Goal: Task Accomplishment & Management: Manage account settings

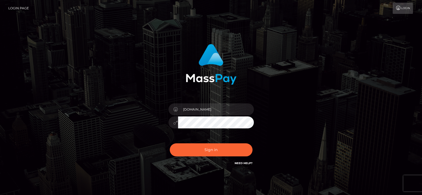
click at [204, 111] on input "fr.es" at bounding box center [216, 110] width 76 height 12
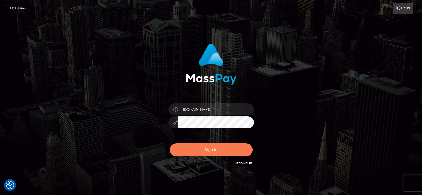
click at [208, 149] on button "Sign in" at bounding box center [211, 150] width 83 height 13
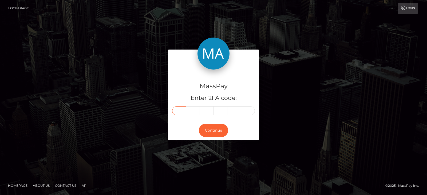
click at [178, 109] on input "text" at bounding box center [179, 110] width 14 height 9
paste input "9"
type input "9"
type input "2"
type input "3"
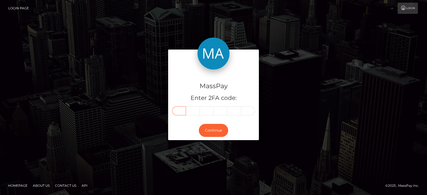
type input "1"
type input "7"
type input "1"
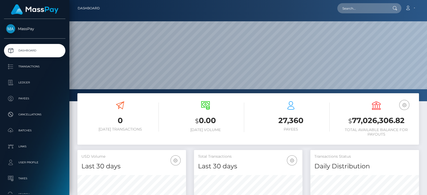
scroll to position [94, 108]
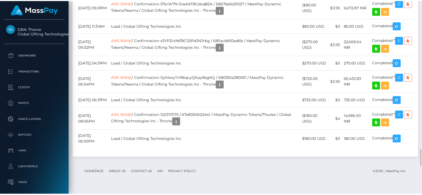
scroll to position [64, 107]
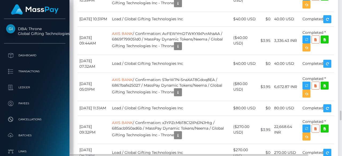
scroll to position [64, 80]
drag, startPoint x: 418, startPoint y: 0, endPoint x: 236, endPoint y: 85, distance: 200.6
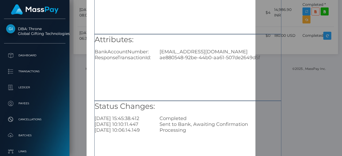
scroll to position [62, 0]
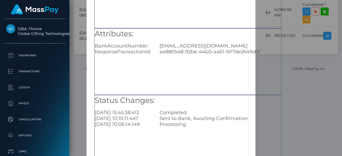
click at [295, 76] on div "× Payout Information Metadata: Array [ 0 ] Attributes: BankAccountNumber: [EMAI…" at bounding box center [171, 78] width 342 height 156
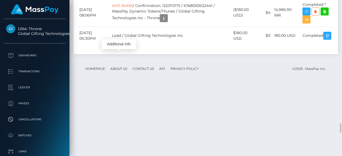
scroll to position [64, 80]
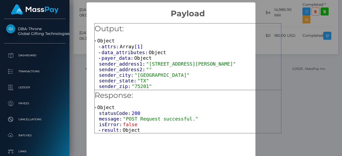
click at [123, 132] on span "Object" at bounding box center [130, 130] width 17 height 6
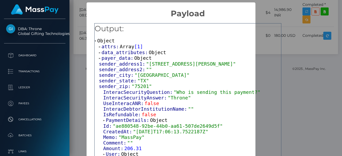
scroll to position [64, 0]
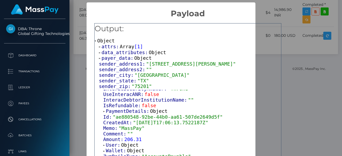
click at [157, 113] on span "Object" at bounding box center [158, 111] width 17 height 6
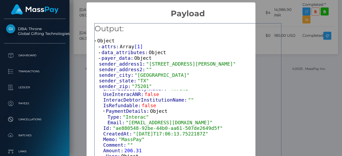
click at [157, 113] on span "Object" at bounding box center [158, 111] width 17 height 6
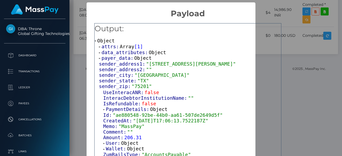
scroll to position [66, 0]
click at [156, 110] on span "Object" at bounding box center [158, 109] width 17 height 6
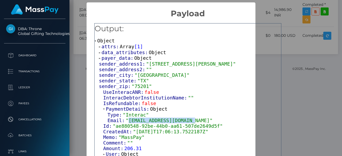
drag, startPoint x: 189, startPoint y: 120, endPoint x: 126, endPoint y: 122, distance: 63.3
click at [126, 122] on div "Email: "[EMAIL_ADDRESS][DOMAIN_NAME]"" at bounding box center [193, 121] width 173 height 6
copy span "[EMAIL_ADDRESS][DOMAIN_NAME]""
click at [284, 93] on div "Output: Object attrs: Array [ 1 ] data_attributes: Object payer_data: Object se…" at bounding box center [187, 88] width 202 height 140
click at [294, 76] on div "× Payload Output: Object attrs: Array [ 1 ] data_attributes: Object payer_data:…" at bounding box center [171, 78] width 342 height 156
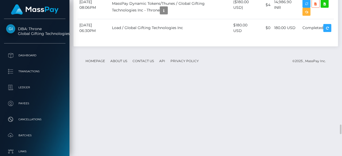
scroll to position [2002, 0]
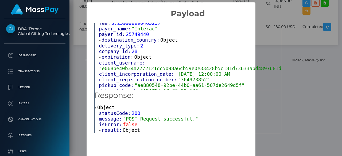
scroll to position [266, 0]
click at [129, 133] on span "Object" at bounding box center [130, 130] width 17 height 6
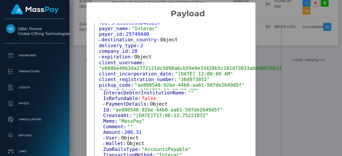
scroll to position [71, 0]
click at [152, 105] on span "Object" at bounding box center [158, 105] width 17 height 6
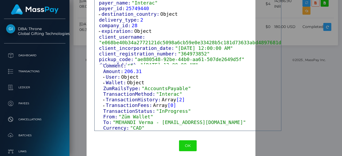
scroll to position [31, 0]
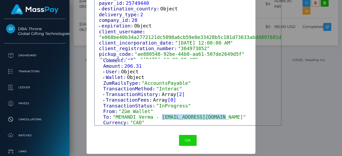
drag, startPoint x: 155, startPoint y: 119, endPoint x: 212, endPoint y: 117, distance: 57.2
click at [212, 117] on span ""MEHANDI Verma - [EMAIL_ADDRESS][DOMAIN_NAME]"" at bounding box center [179, 117] width 133 height 6
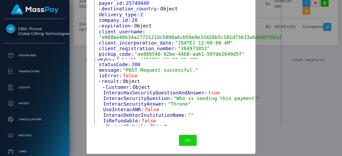
scroll to position [0, 0]
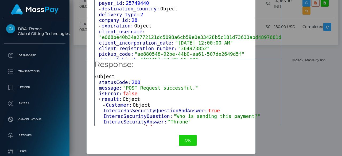
click at [107, 77] on span "Object" at bounding box center [105, 77] width 17 height 6
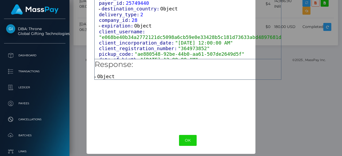
click at [107, 77] on span "Object" at bounding box center [105, 77] width 17 height 6
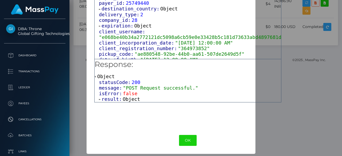
click at [133, 99] on span "Object" at bounding box center [130, 99] width 17 height 6
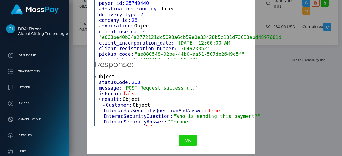
click at [191, 105] on div "Customer: Object" at bounding box center [192, 105] width 178 height 6
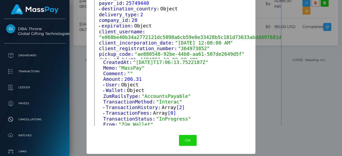
scroll to position [109, 0]
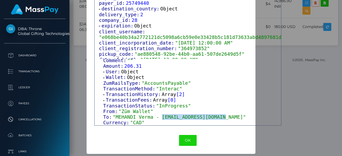
drag, startPoint x: 213, startPoint y: 118, endPoint x: 156, endPoint y: 117, distance: 57.1
click at [156, 117] on span ""MEHANDI Verma - [EMAIL_ADDRESS][DOMAIN_NAME]"" at bounding box center [179, 117] width 133 height 6
click at [323, 79] on div "× Payload Output: Object attrs: Array [ 1 ] data_attributes: Object payer_data:…" at bounding box center [171, 78] width 342 height 156
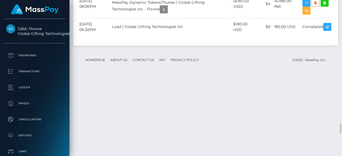
scroll to position [64, 80]
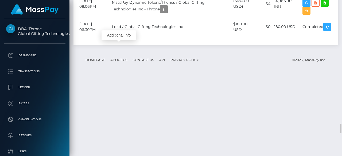
click at [339, 53] on div at bounding box center [340, 78] width 4 height 156
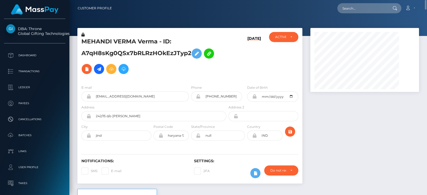
scroll to position [266779, 266735]
drag, startPoint x: 334, startPoint y: 0, endPoint x: 304, endPoint y: 82, distance: 87.0
click at [304, 82] on div "MEHANDI VERMA Verma - ID: A7qH8sKg0QSx7bRLRzHOkEzJTyp2 [DATE] DEACTIVE CLOSED A…" at bounding box center [189, 108] width 233 height 161
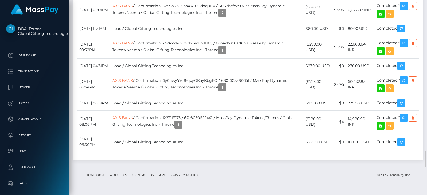
scroll to position [1744, 0]
